Goal: Find specific page/section: Find specific page/section

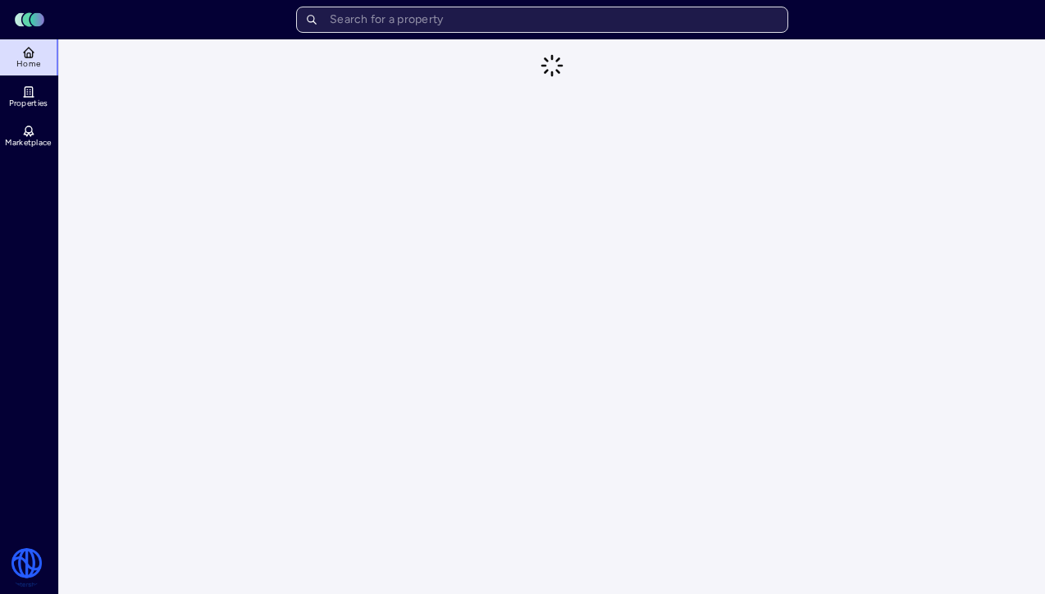
click at [439, 21] on input "text" at bounding box center [542, 20] width 492 height 26
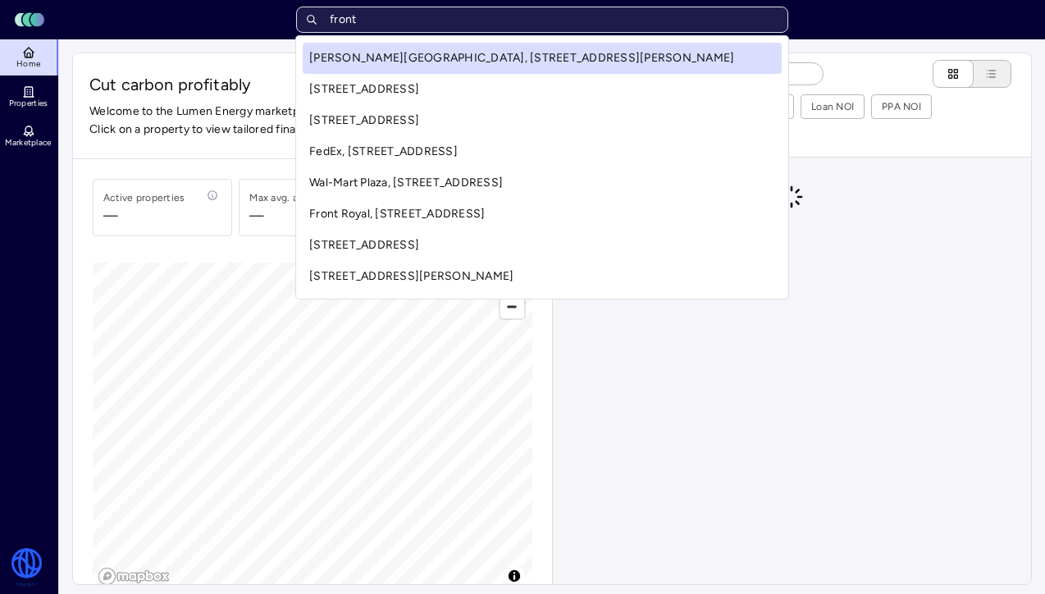
type input "front r"
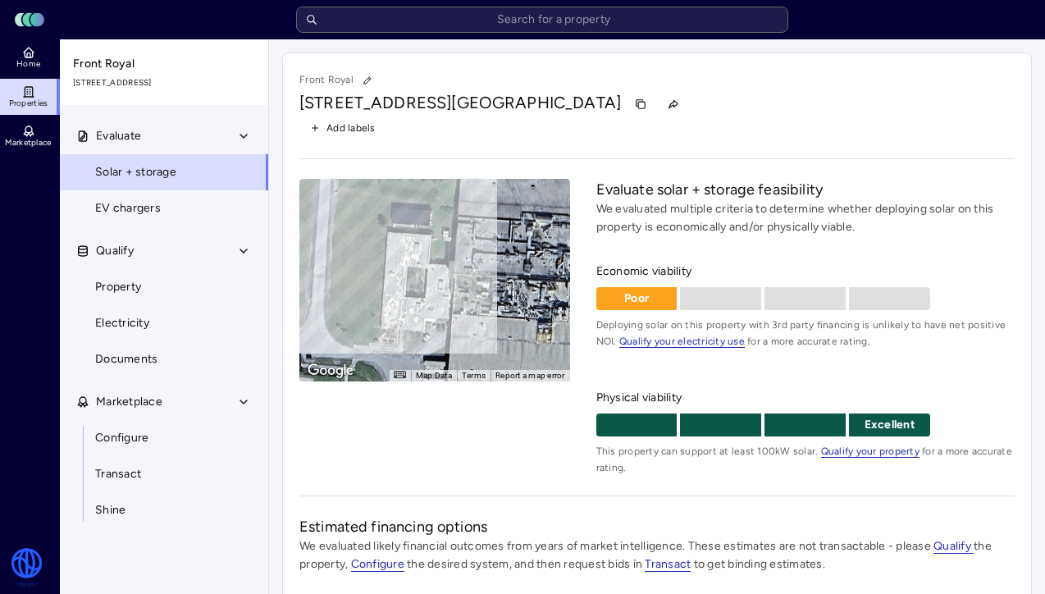
drag, startPoint x: 620, startPoint y: 104, endPoint x: 288, endPoint y: 105, distance: 332.3
click at [288, 105] on div "Front Royal [STREET_ADDRESS] Add labels ← Move left → Move right ↑ Move up ↓ Mo…" at bounding box center [657, 500] width 750 height 895
copy h1 "[STREET_ADDRESS]"
